Goal: Task Accomplishment & Management: Manage account settings

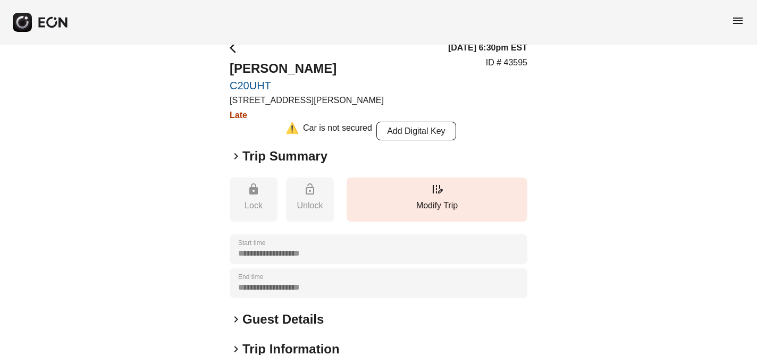
click at [737, 20] on span "menu" at bounding box center [737, 20] width 13 height 13
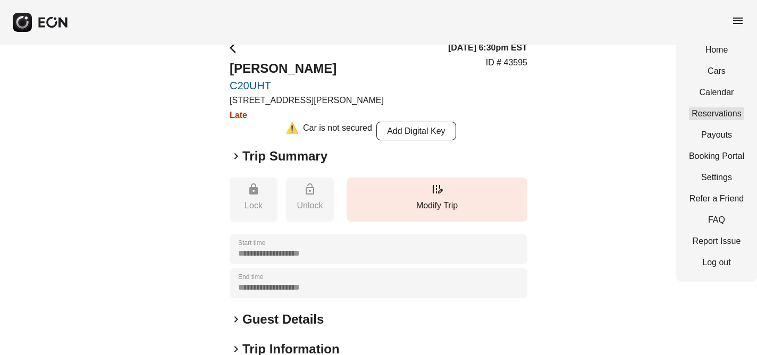
click at [730, 112] on link "Reservations" at bounding box center [716, 113] width 55 height 13
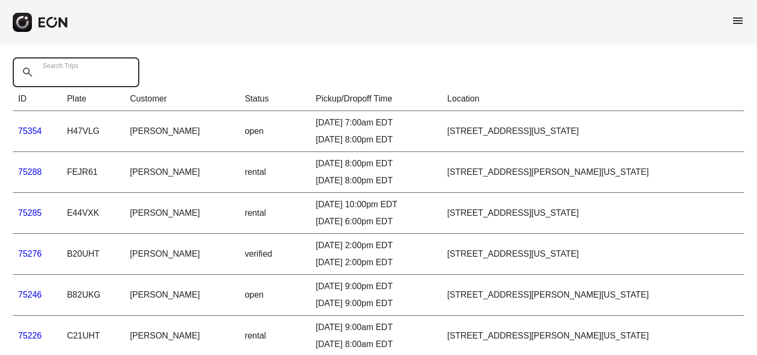
click at [74, 79] on Trips "Search Trips" at bounding box center [76, 72] width 127 height 30
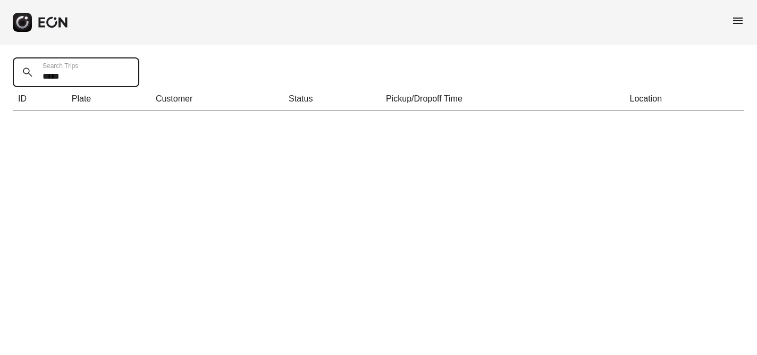
click at [72, 77] on Trips "*****" at bounding box center [76, 72] width 127 height 30
type Trips "*"
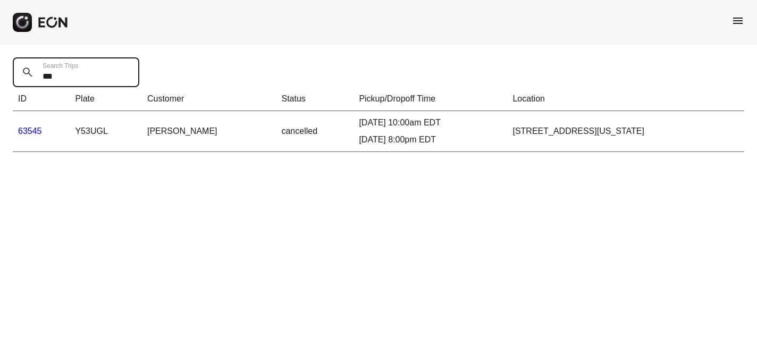
type Trips "***"
click at [30, 132] on link "63545" at bounding box center [30, 131] width 24 height 9
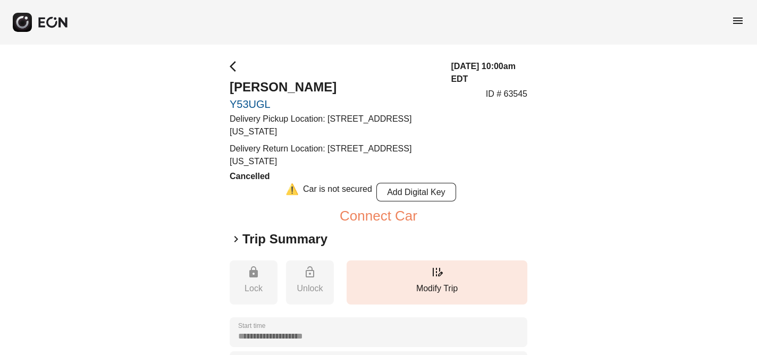
click at [738, 21] on span "menu" at bounding box center [737, 20] width 13 height 13
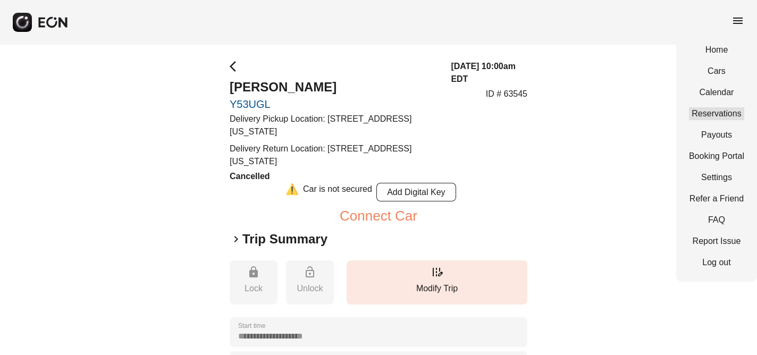
click at [735, 116] on link "Reservations" at bounding box center [716, 113] width 55 height 13
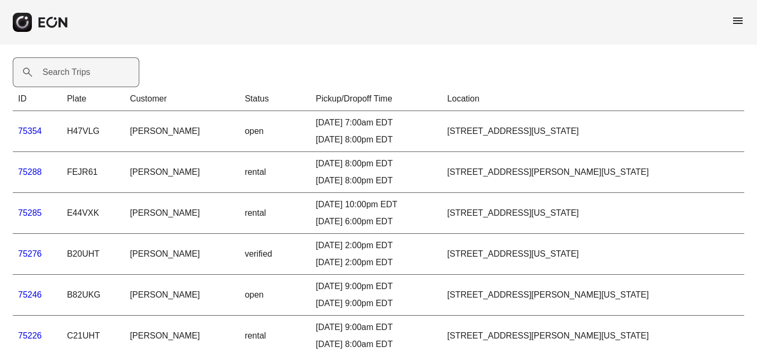
click at [56, 78] on label "Search Trips" at bounding box center [67, 72] width 48 height 13
click at [56, 78] on Trips "Search Trips" at bounding box center [76, 72] width 127 height 30
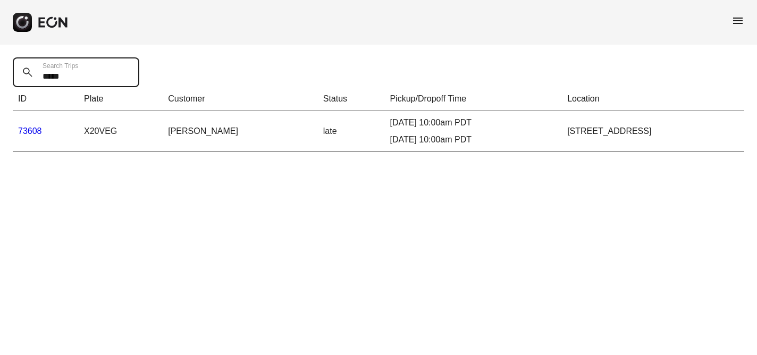
type Trips "*****"
click at [35, 131] on link "73608" at bounding box center [30, 131] width 24 height 9
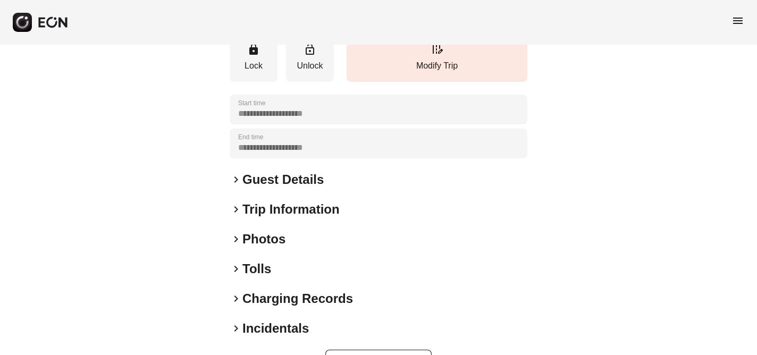
scroll to position [175, 0]
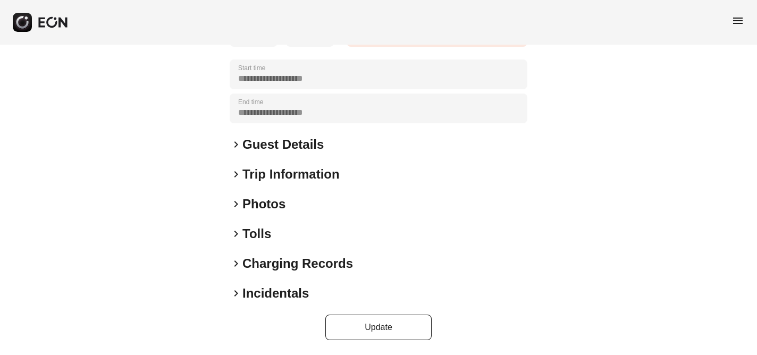
click at [235, 294] on span "keyboard_arrow_right" at bounding box center [236, 293] width 13 height 13
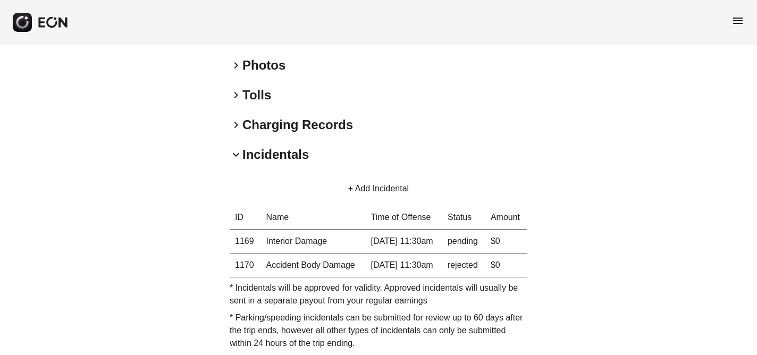
scroll to position [315, 0]
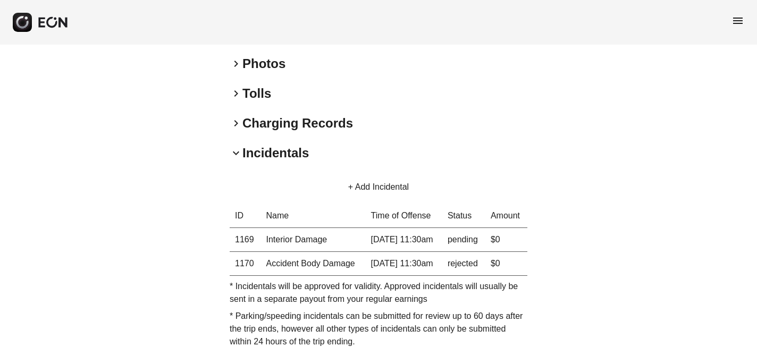
click at [739, 24] on span "menu" at bounding box center [737, 20] width 13 height 13
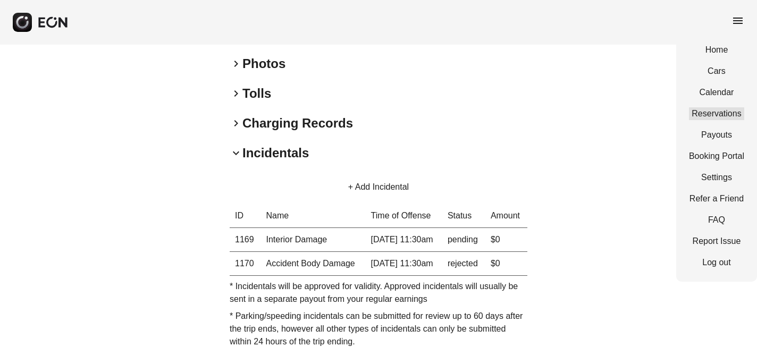
click at [730, 113] on link "Reservations" at bounding box center [716, 113] width 55 height 13
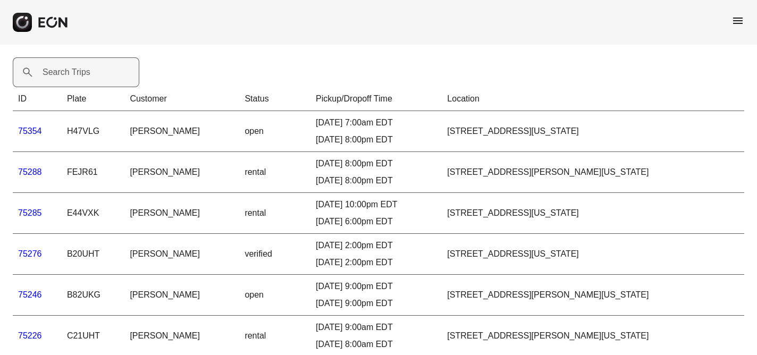
click at [56, 73] on label "Search Trips" at bounding box center [67, 72] width 48 height 13
click at [56, 73] on Trips "Search Trips" at bounding box center [76, 72] width 127 height 30
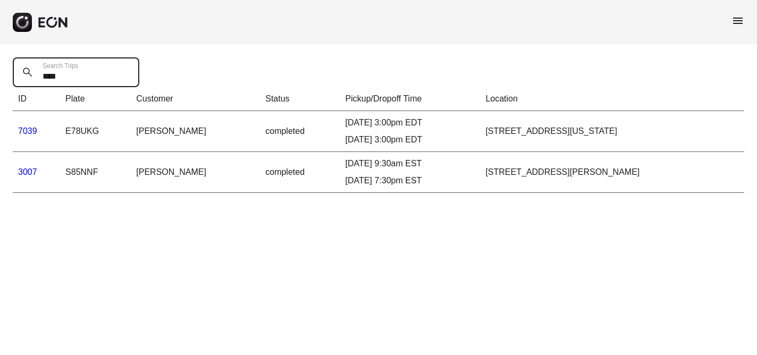
type Trips "*****"
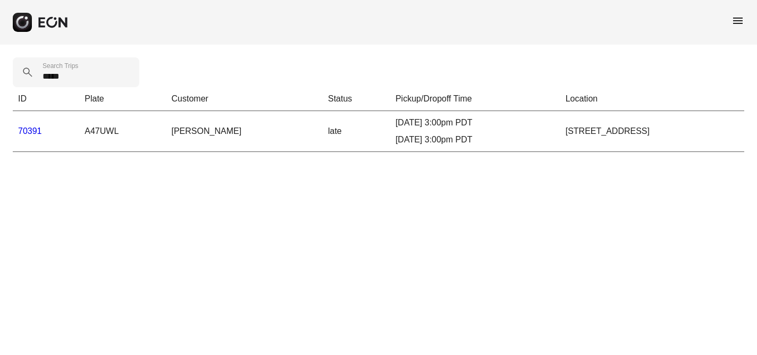
click at [32, 132] on link "70391" at bounding box center [30, 131] width 24 height 9
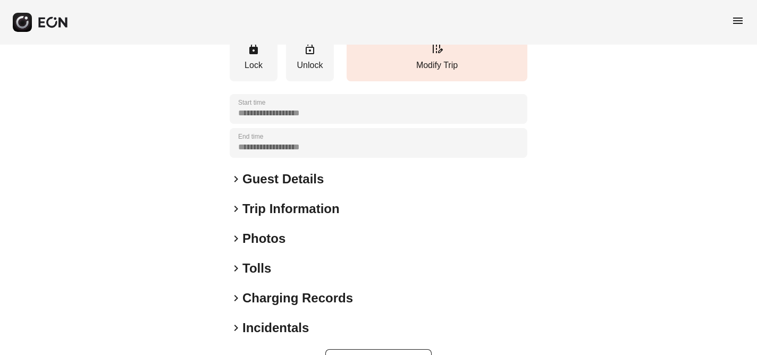
scroll to position [175, 0]
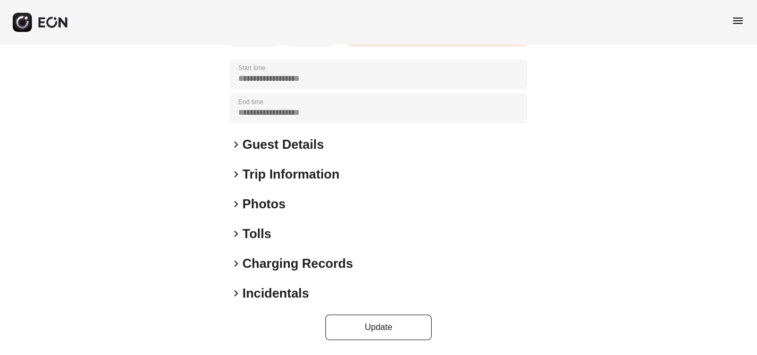
click at [236, 295] on span "keyboard_arrow_right" at bounding box center [236, 293] width 13 height 13
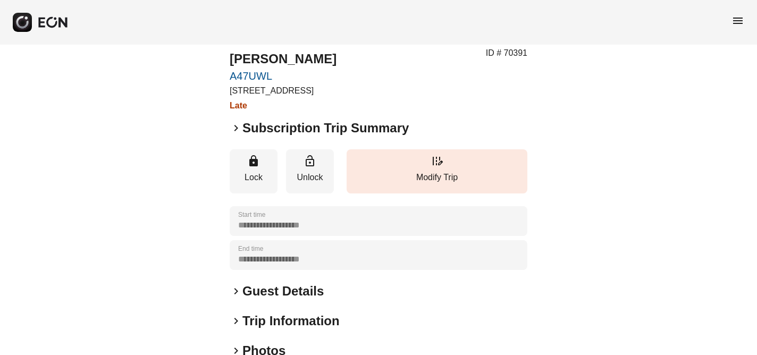
scroll to position [0, 0]
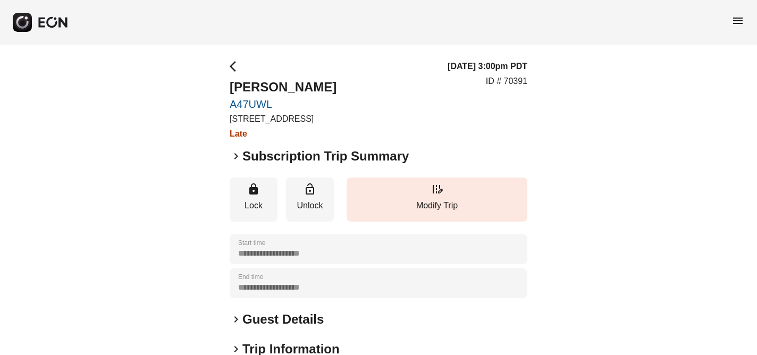
click at [737, 20] on span "menu" at bounding box center [737, 20] width 13 height 13
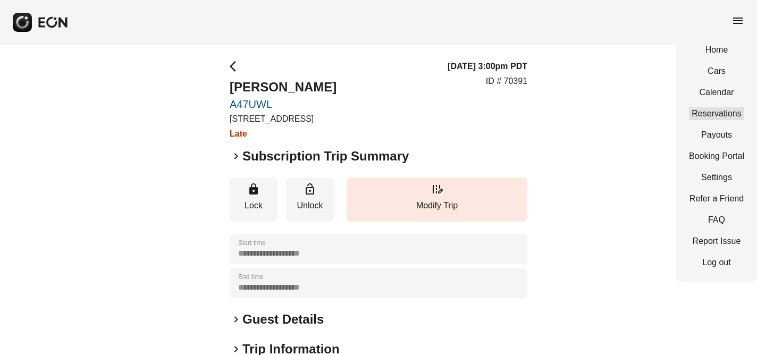
click at [725, 114] on link "Reservations" at bounding box center [716, 113] width 55 height 13
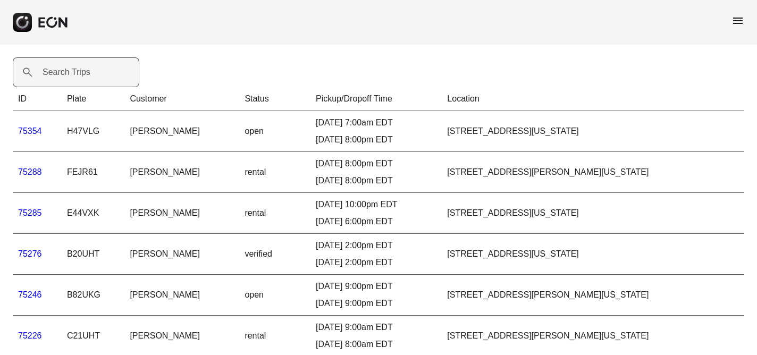
click at [70, 71] on label "Search Trips" at bounding box center [67, 72] width 48 height 13
click at [70, 71] on Trips "Search Trips" at bounding box center [76, 72] width 127 height 30
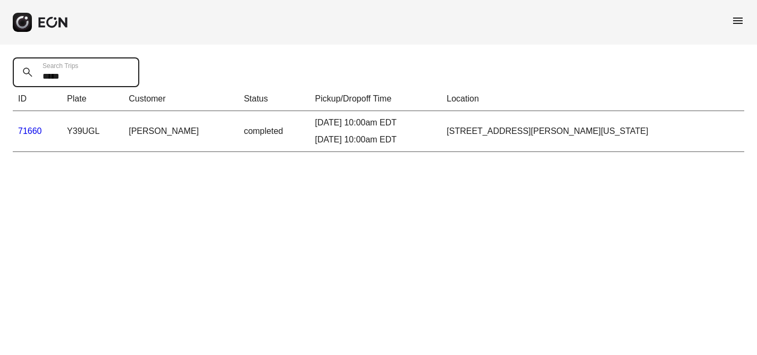
type Trips "*****"
click at [29, 131] on link "71660" at bounding box center [30, 131] width 24 height 9
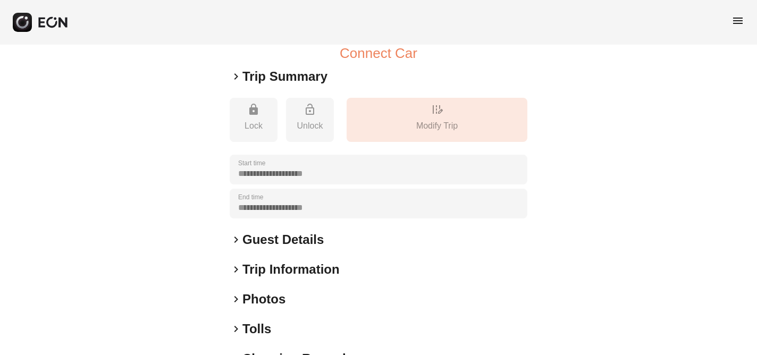
scroll to position [258, 0]
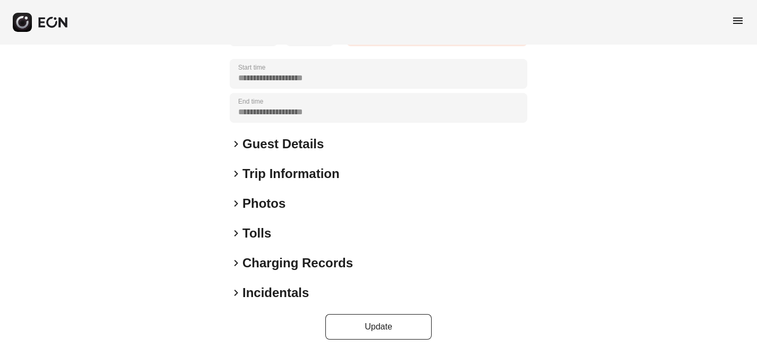
click at [237, 293] on span "keyboard_arrow_right" at bounding box center [236, 293] width 13 height 13
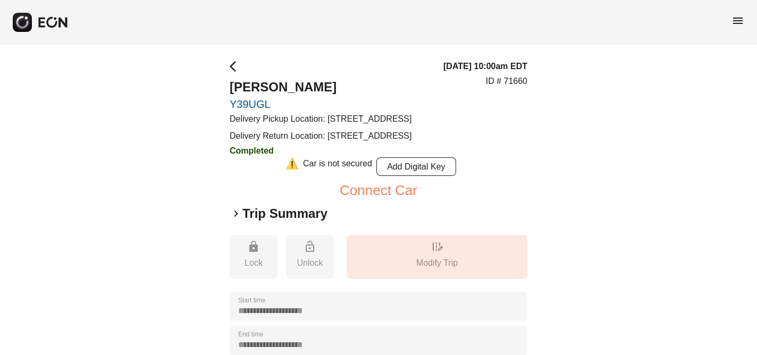
scroll to position [0, 0]
click at [742, 16] on span "menu" at bounding box center [737, 20] width 13 height 13
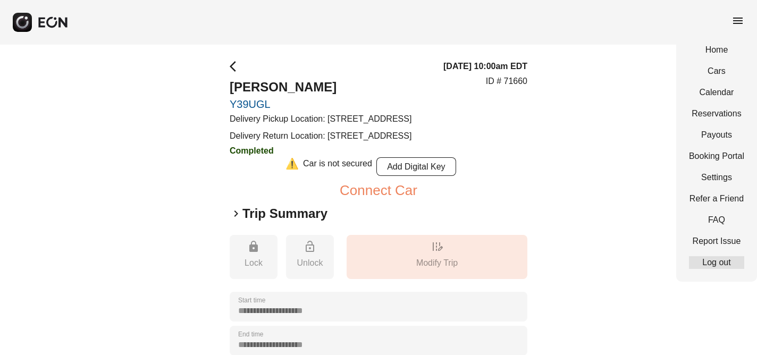
click at [722, 266] on link "Log out" at bounding box center [716, 262] width 55 height 13
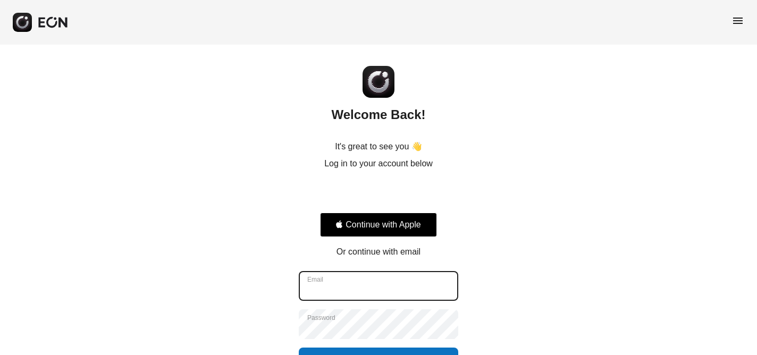
type input "**********"
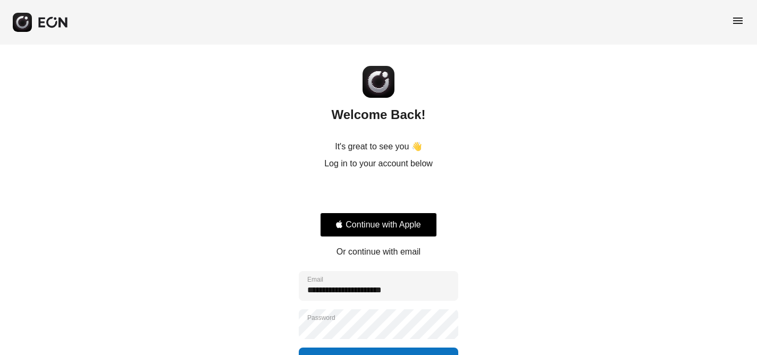
scroll to position [78, 0]
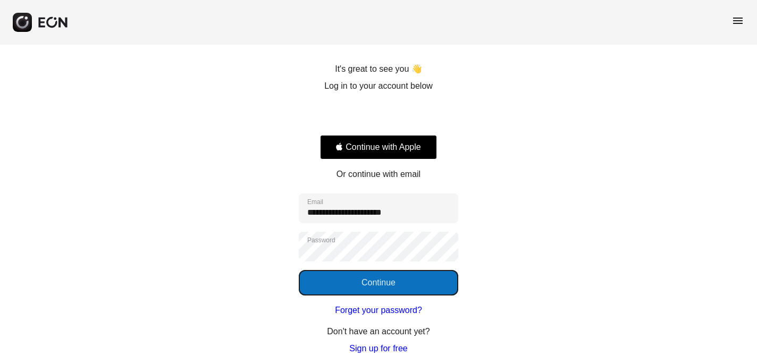
click at [377, 288] on button "Continue" at bounding box center [378, 283] width 159 height 26
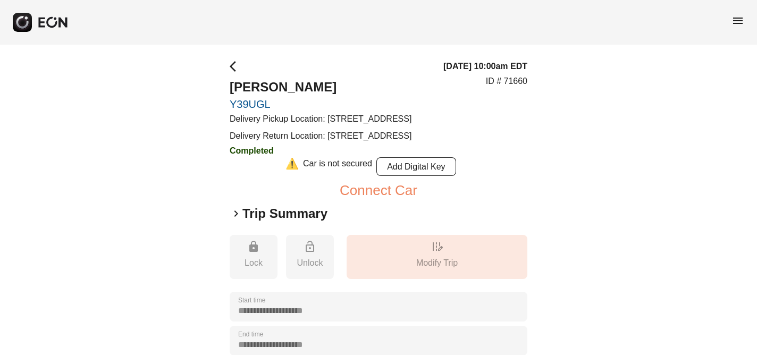
click at [739, 17] on span "menu" at bounding box center [737, 20] width 13 height 13
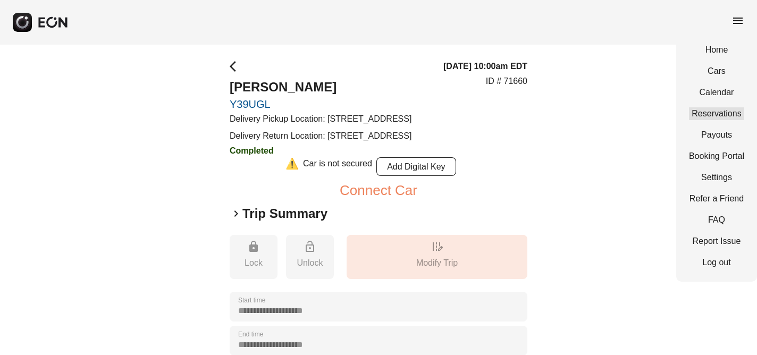
click at [714, 113] on link "Reservations" at bounding box center [716, 113] width 55 height 13
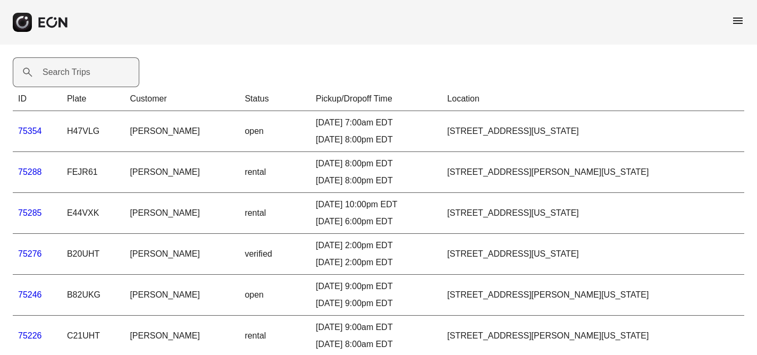
click at [49, 74] on label "Search Trips" at bounding box center [67, 72] width 48 height 13
click at [49, 74] on Trips "Search Trips" at bounding box center [76, 72] width 127 height 30
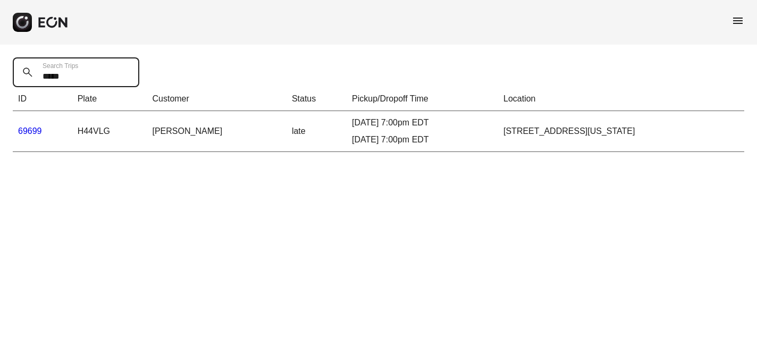
type Trips "*****"
click at [32, 131] on link "69699" at bounding box center [30, 131] width 24 height 9
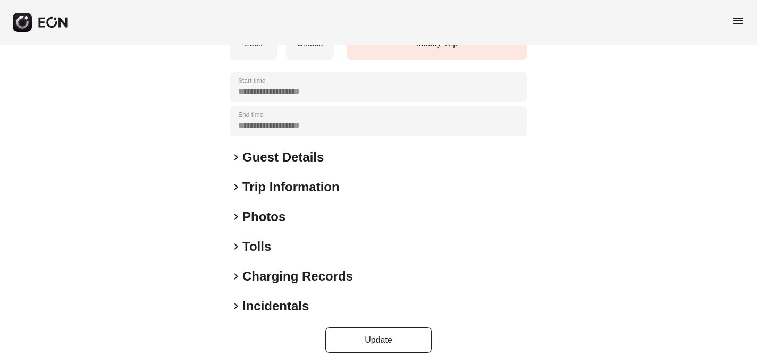
scroll to position [164, 0]
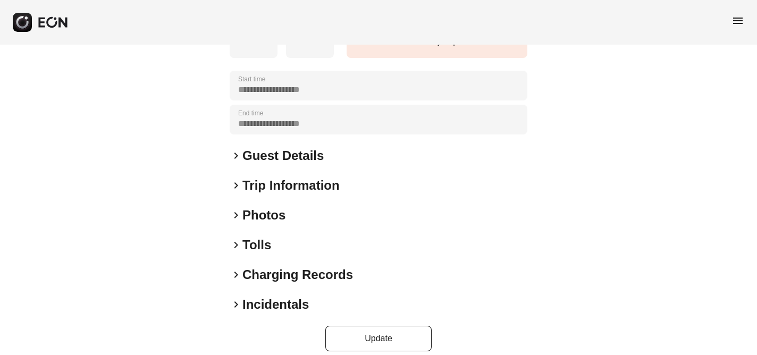
click at [235, 304] on span "keyboard_arrow_right" at bounding box center [236, 304] width 13 height 13
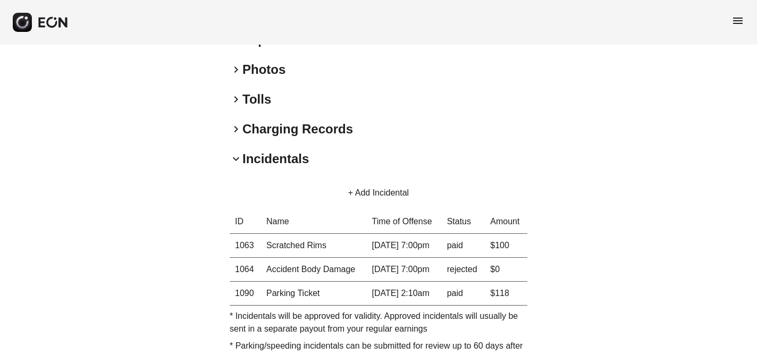
scroll to position [313, 0]
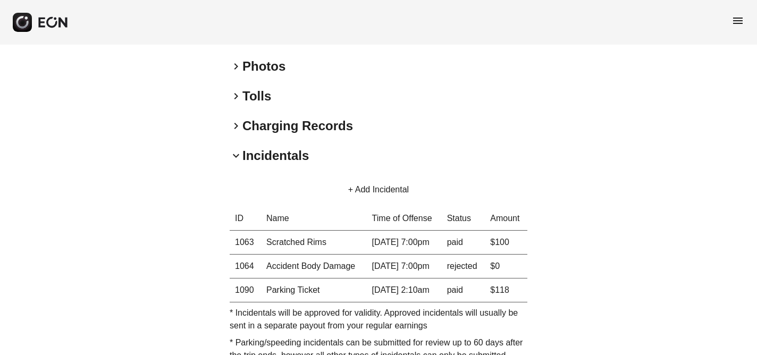
click at [738, 21] on span "menu" at bounding box center [737, 20] width 13 height 13
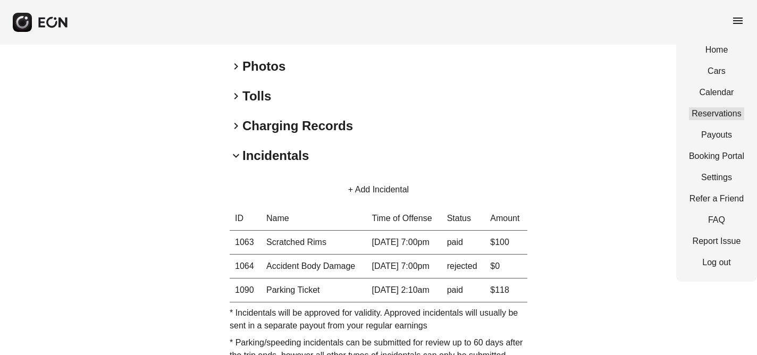
click at [719, 115] on link "Reservations" at bounding box center [716, 113] width 55 height 13
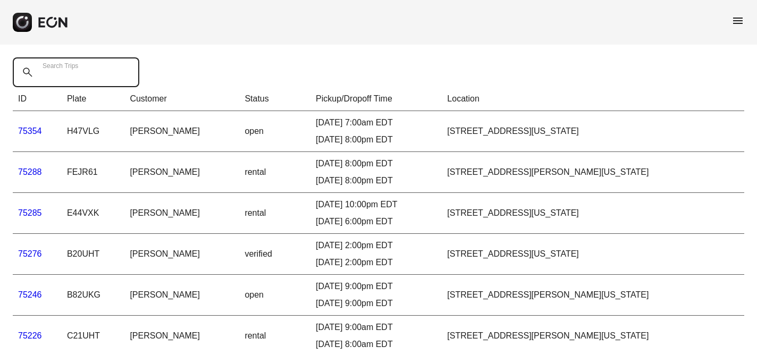
click at [61, 79] on Trips "Search Trips" at bounding box center [76, 72] width 127 height 30
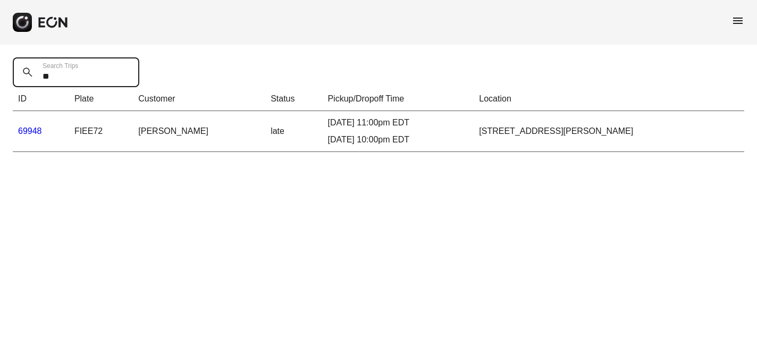
type Trips "*"
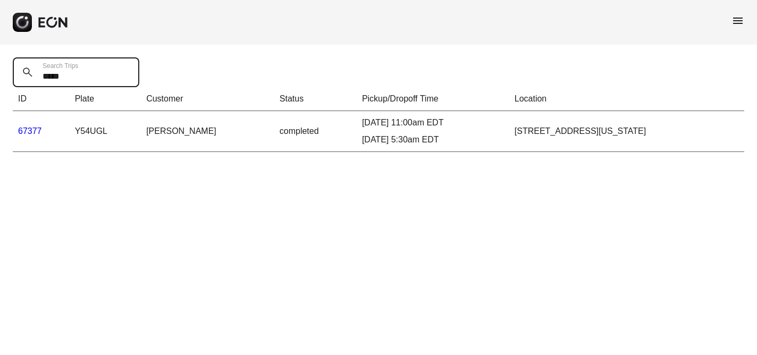
type Trips "*****"
click at [34, 130] on link "67377" at bounding box center [30, 131] width 24 height 9
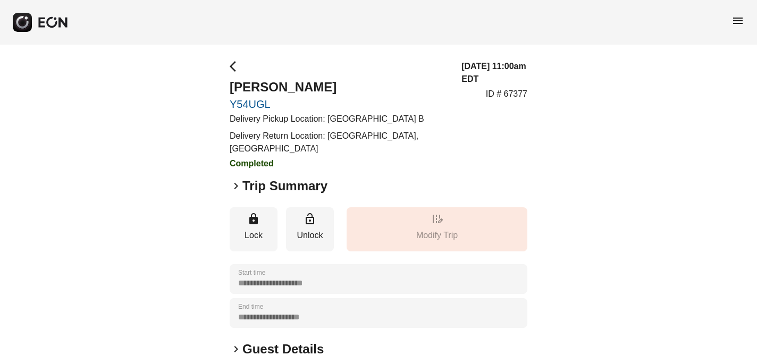
click at [735, 21] on span "menu" at bounding box center [737, 20] width 13 height 13
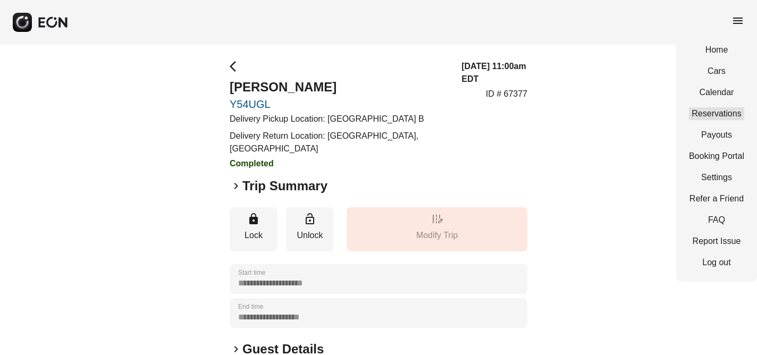
click at [733, 112] on link "Reservations" at bounding box center [716, 113] width 55 height 13
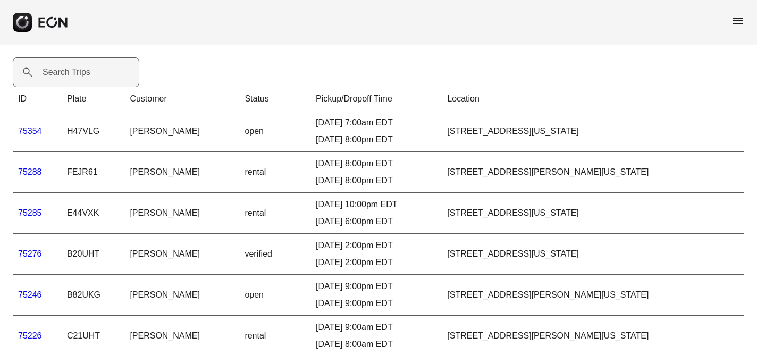
click at [54, 72] on label "Search Trips" at bounding box center [67, 72] width 48 height 13
click at [54, 72] on Trips "Search Trips" at bounding box center [76, 72] width 127 height 30
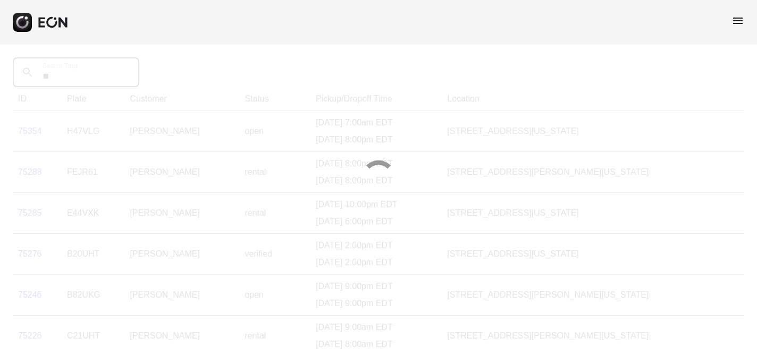
type Trips "*****"
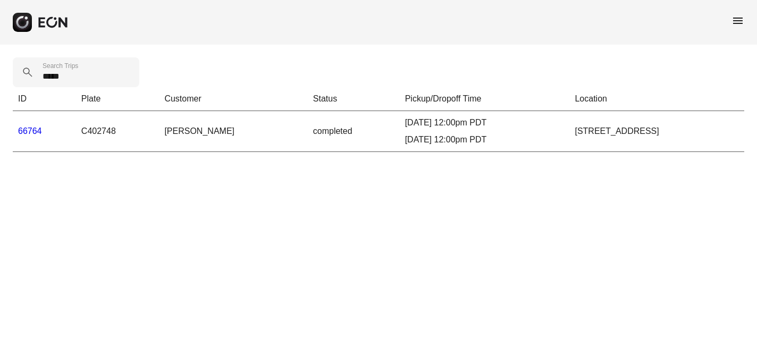
click at [32, 129] on link "66764" at bounding box center [30, 131] width 24 height 9
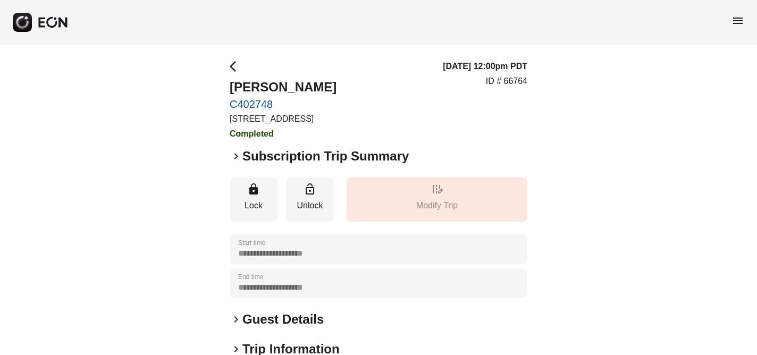
click at [735, 19] on span "menu" at bounding box center [737, 20] width 13 height 13
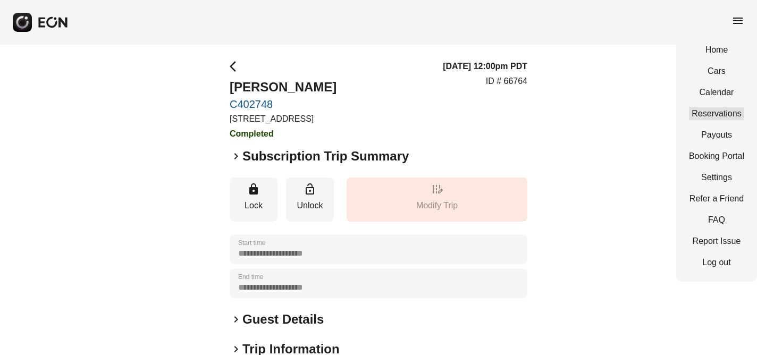
click at [730, 111] on link "Reservations" at bounding box center [716, 113] width 55 height 13
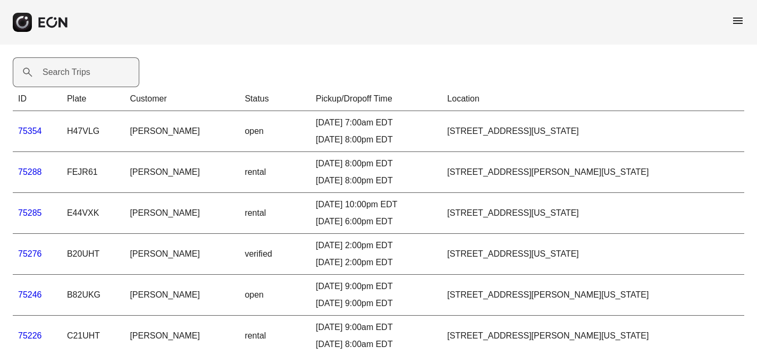
click at [81, 71] on label "Search Trips" at bounding box center [67, 72] width 48 height 13
click at [81, 71] on Trips "Search Trips" at bounding box center [76, 72] width 127 height 30
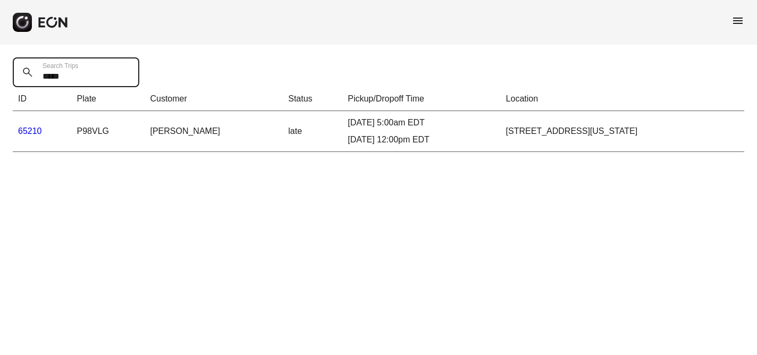
type Trips "*****"
click at [29, 132] on link "65210" at bounding box center [30, 131] width 24 height 9
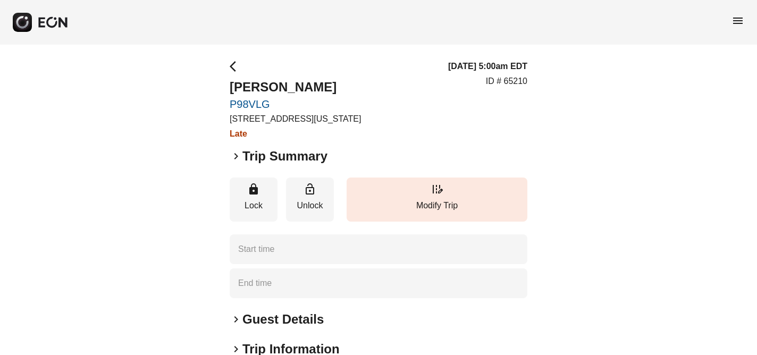
type time "**********"
